Goal: Task Accomplishment & Management: Use online tool/utility

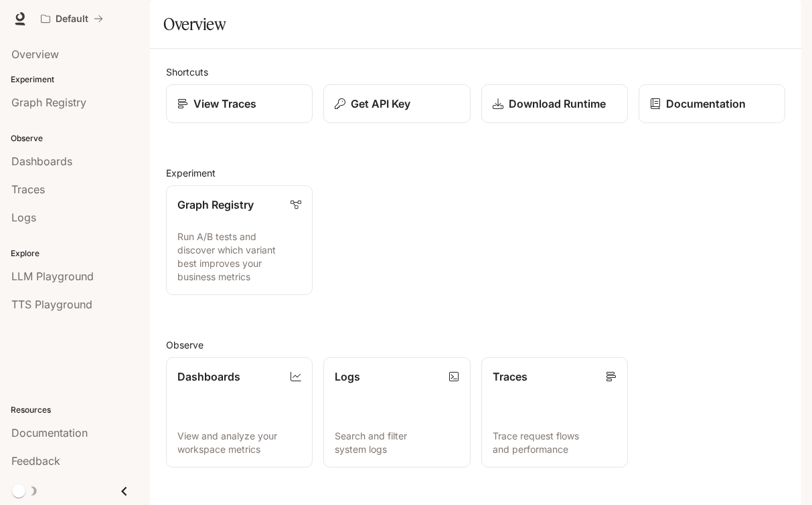
click at [790, 17] on div "button" at bounding box center [782, 18] width 19 height 19
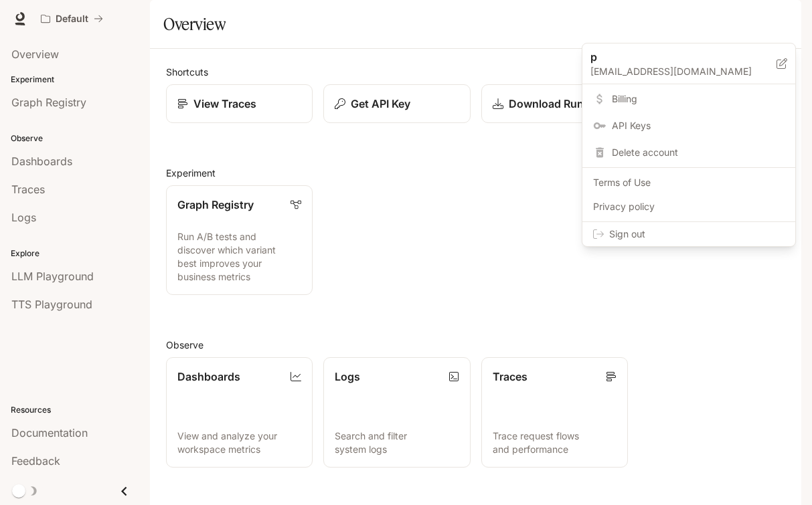
click at [553, 234] on div at bounding box center [406, 252] width 812 height 505
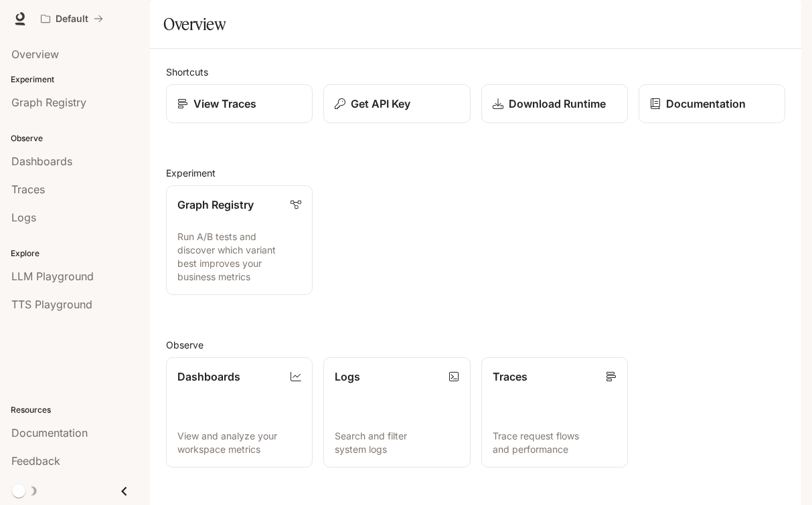
click at [781, 21] on icon "button" at bounding box center [782, 18] width 7 height 7
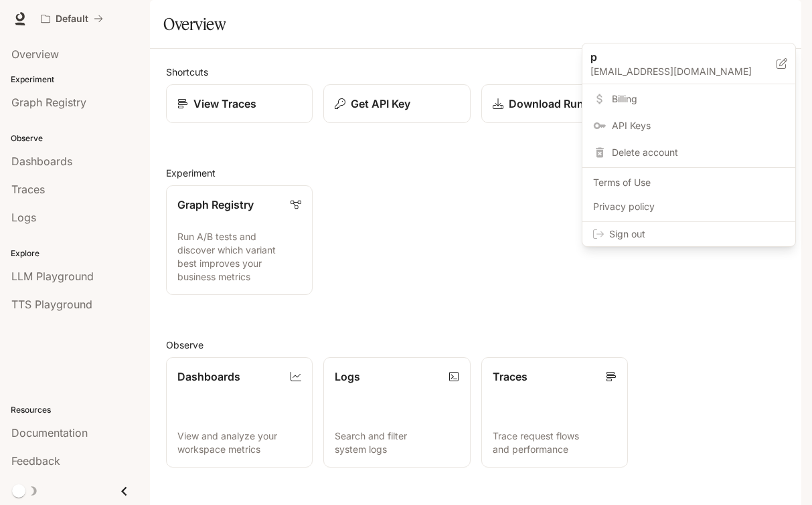
click at [624, 97] on span "Billing" at bounding box center [698, 98] width 173 height 13
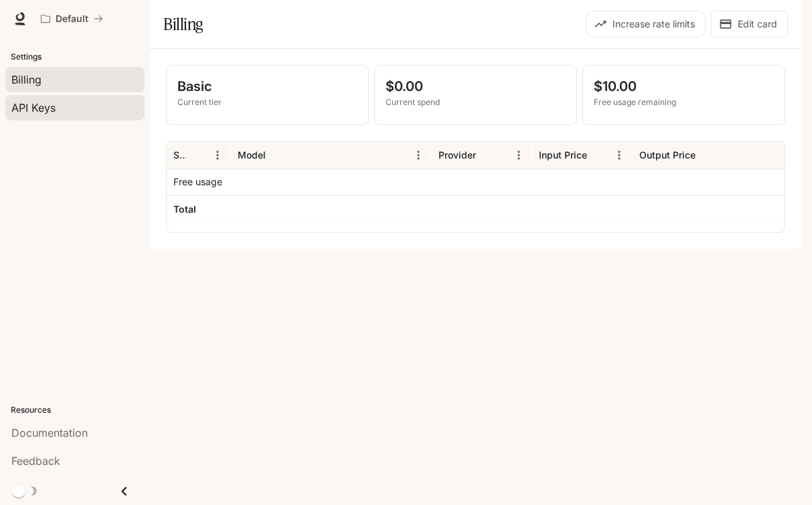
click at [48, 100] on span "API Keys" at bounding box center [33, 108] width 44 height 16
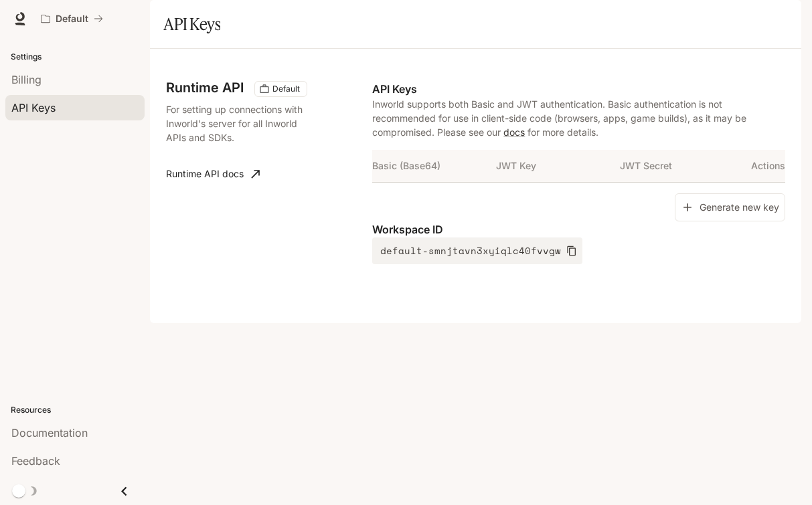
click at [61, 270] on div "Settings Billing API Keys Resources Documentation Feedback" at bounding box center [75, 271] width 150 height 468
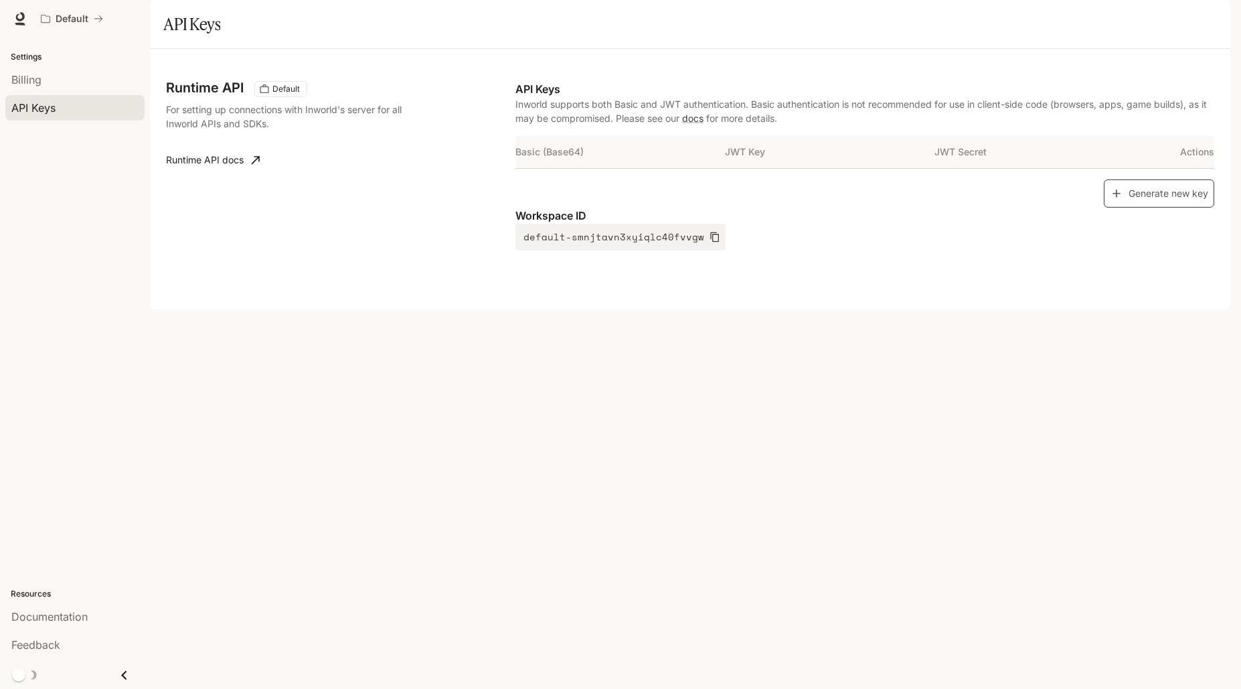
click at [811, 208] on button "Generate new key" at bounding box center [1159, 193] width 110 height 29
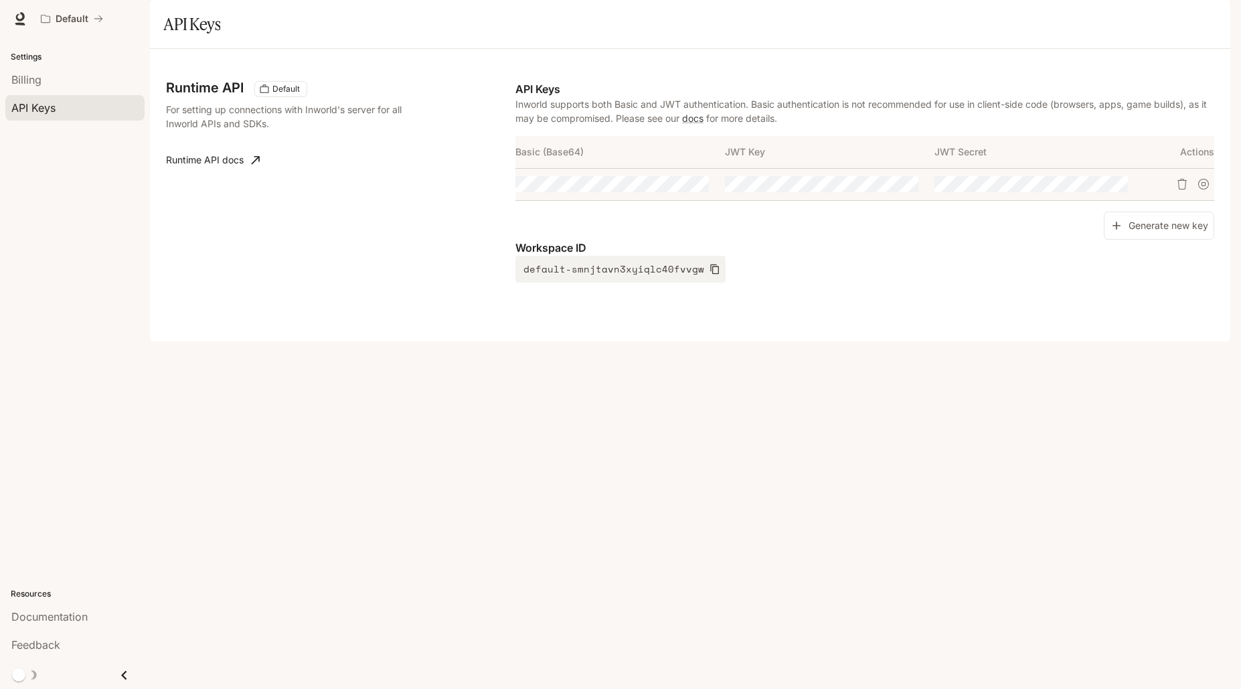
click at [779, 325] on div "Runtime API Default For setting up connections with Inworld's server for all In…" at bounding box center [690, 195] width 1048 height 260
